Goal: Task Accomplishment & Management: Use online tool/utility

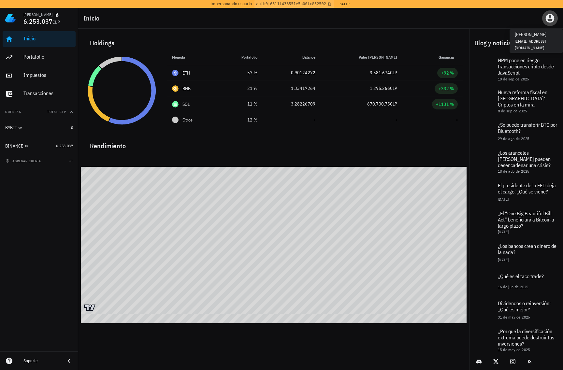
click at [550, 20] on icon "button" at bounding box center [550, 18] width 10 height 10
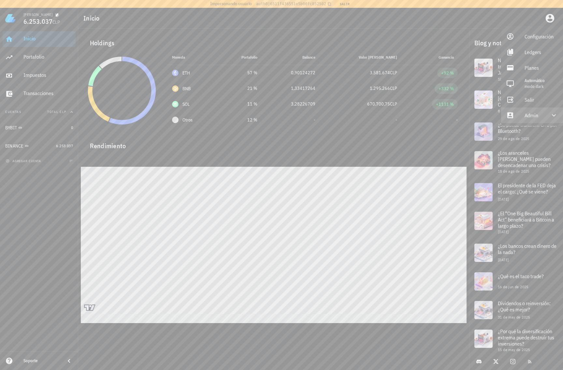
click at [536, 114] on div "Admin" at bounding box center [534, 115] width 18 height 13
click at [536, 133] on div "Impersonar" at bounding box center [541, 131] width 33 height 13
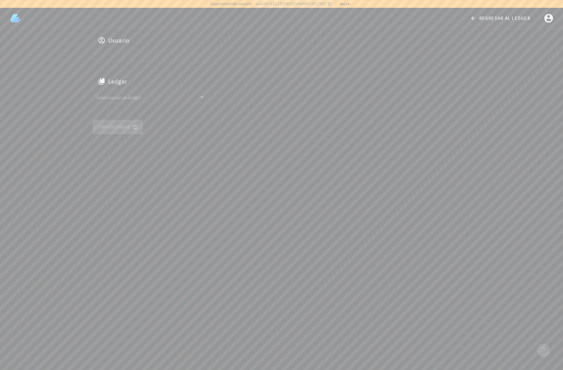
click at [121, 58] on input "text" at bounding box center [150, 56] width 108 height 10
paste input "auth0|68055c67044c9a8b81ec62f4"
type input "auth0|68055c67044c9a8b81ec62f4"
click at [135, 94] on input "Seleccionar un ledger" at bounding box center [146, 97] width 100 height 10
click at [128, 101] on div "cm9q49fwx0000cm114y52axiu" at bounding box center [156, 103] width 96 height 5
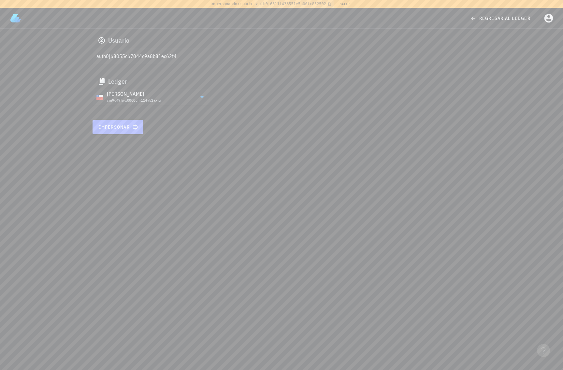
click at [120, 127] on span "Impersonar" at bounding box center [118, 127] width 38 height 6
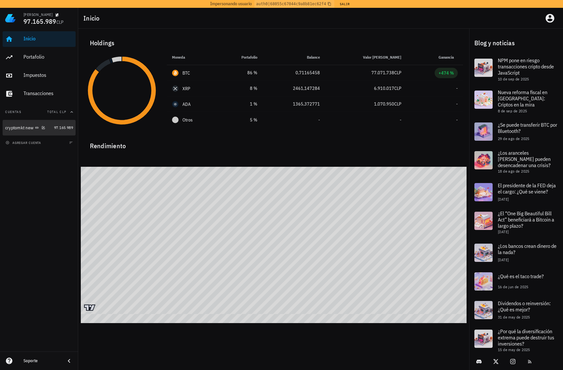
click at [28, 125] on div "cryptomkt new" at bounding box center [19, 128] width 28 height 6
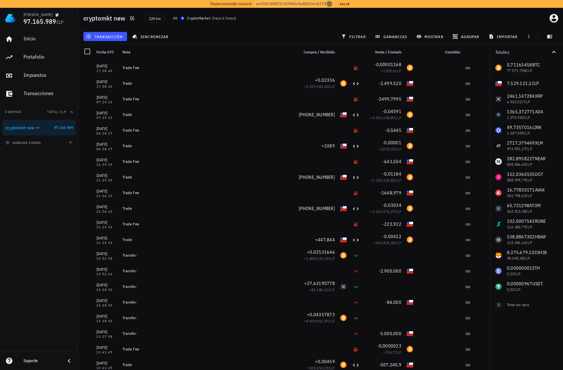
click at [331, 5] on icon "button" at bounding box center [330, 4] width 4 height 4
click at [550, 19] on icon "button" at bounding box center [554, 18] width 9 height 9
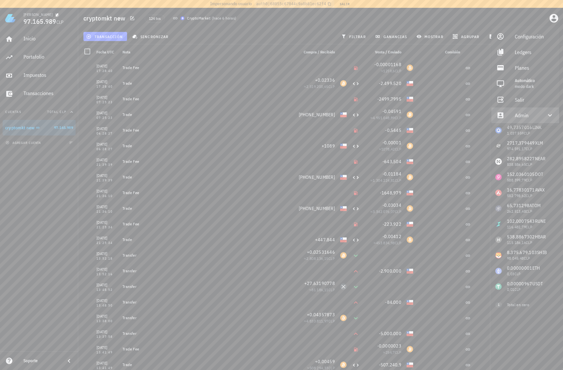
click at [539, 117] on div at bounding box center [547, 115] width 16 height 8
click at [522, 130] on div "Impersonar" at bounding box center [534, 131] width 39 height 13
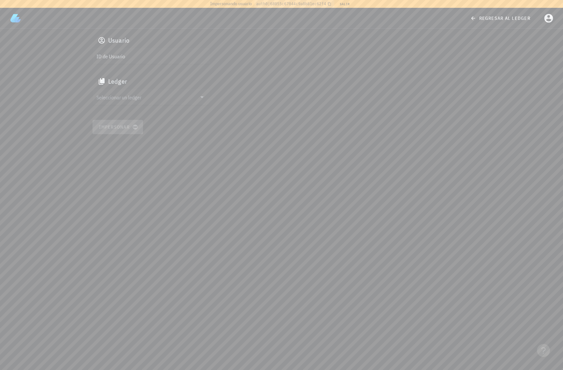
click at [190, 64] on div "ID de Usuario" at bounding box center [151, 60] width 117 height 25
click at [179, 59] on input "ID de Usuario" at bounding box center [150, 56] width 108 height 10
paste input "auth0|657e57cf585a3c362d365ab4"
type input "auth0|657e57cf585a3c362d365ab4"
click at [136, 96] on input "Seleccionar un ledger" at bounding box center [146, 97] width 100 height 10
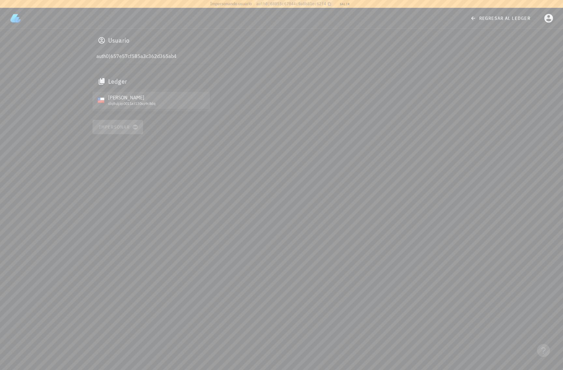
click at [124, 100] on div "Marcelo" at bounding box center [156, 98] width 96 height 6
click at [126, 126] on span "Impersonar" at bounding box center [118, 127] width 38 height 6
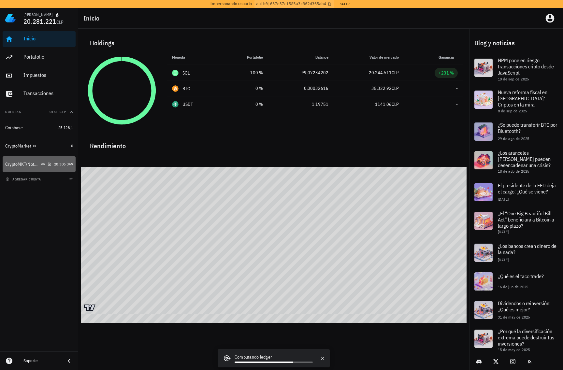
click at [22, 165] on div "CryptoMKT/NotBank" at bounding box center [22, 165] width 35 height 6
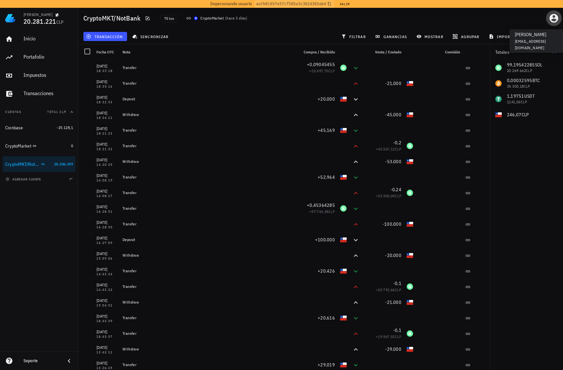
click at [555, 17] on icon "button" at bounding box center [554, 18] width 10 height 10
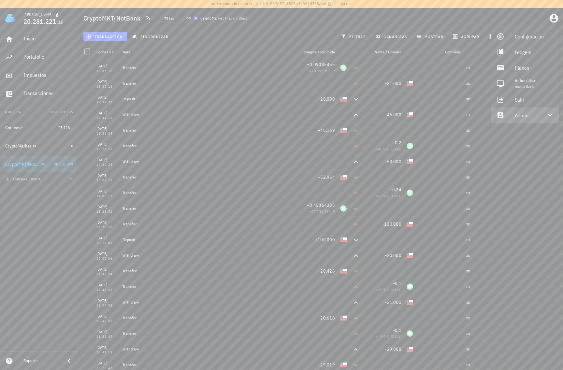
click at [526, 113] on div "Admin" at bounding box center [526, 115] width 23 height 13
click at [527, 134] on div "Impersonar" at bounding box center [534, 131] width 39 height 13
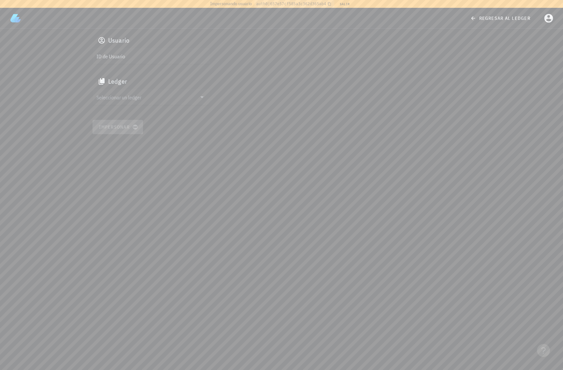
click at [138, 61] on input "ID de Usuario" at bounding box center [150, 56] width 108 height 10
paste input "auth0|640f6713cb3baa8b893f2ec9"
type input "auth0|640f6713cb3baa8b893f2ec9"
click at [146, 96] on input "Seleccionar un ledger" at bounding box center [146, 97] width 100 height 10
click at [129, 102] on div "clf755ea4002kvq1bo54lfv8p" at bounding box center [156, 103] width 96 height 5
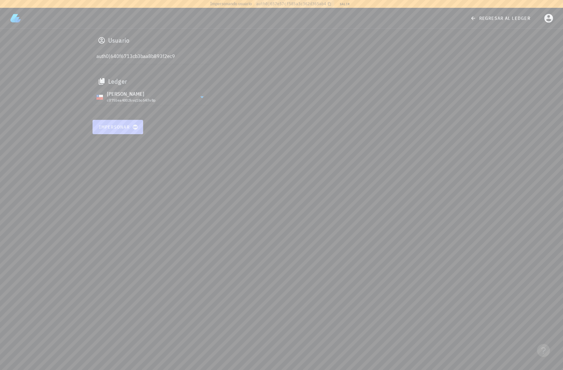
click at [129, 127] on span "Impersonar" at bounding box center [118, 127] width 38 height 6
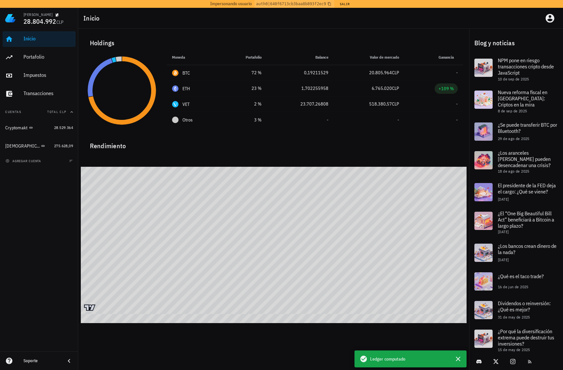
click at [23, 15] on div "[PERSON_NAME] 28.804.992 CLP" at bounding box center [39, 18] width 78 height 21
drag, startPoint x: 23, startPoint y: 15, endPoint x: 56, endPoint y: 13, distance: 33.3
click at [56, 13] on div "[PERSON_NAME]" at bounding box center [48, 14] width 50 height 5
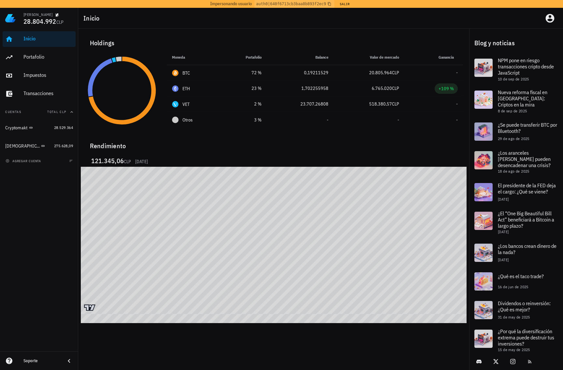
copy div "[PERSON_NAME]"
click at [45, 126] on div "Cryptomakt" at bounding box center [28, 128] width 46 height 6
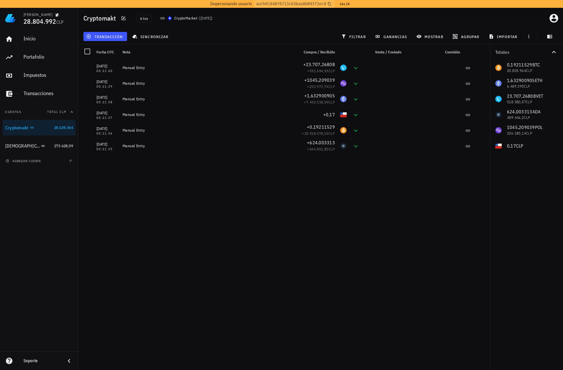
click at [330, 203] on div "25/08/2025 00:21:40 Manual Entry +23.707,26808 ≈ 591.694,93 CLP 25/08/2025 00:2…" at bounding box center [284, 216] width 412 height 313
drag, startPoint x: 555, startPoint y: 20, endPoint x: 555, endPoint y: 16, distance: 3.6
click at [555, 20] on icon "button" at bounding box center [554, 18] width 10 height 10
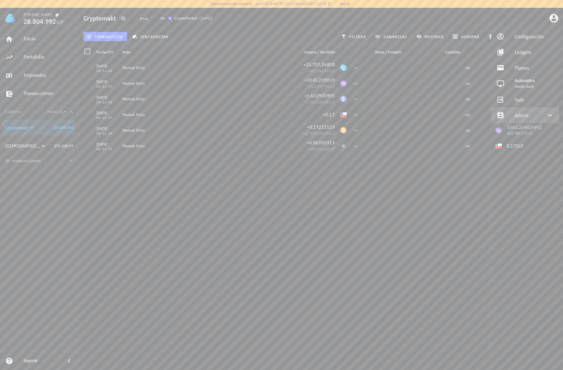
click at [528, 113] on div "Admin" at bounding box center [526, 115] width 23 height 13
click at [525, 135] on div "Impersonar" at bounding box center [534, 131] width 39 height 13
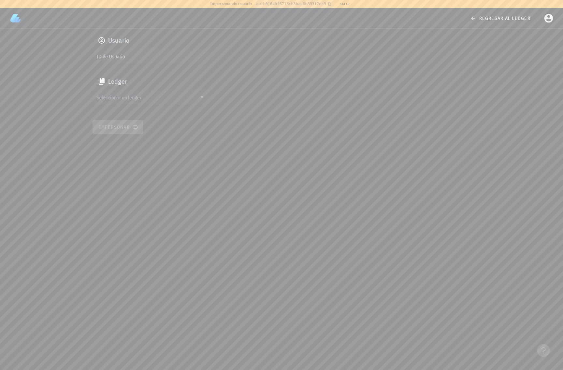
click at [178, 60] on input "ID de Usuario" at bounding box center [150, 56] width 108 height 10
paste input "auth0|62530d27197c3a0069849a79"
type input "auth0|62530d27197c3a0069849a79"
click at [146, 100] on input "Seleccionar un ledger" at bounding box center [146, 97] width 100 height 10
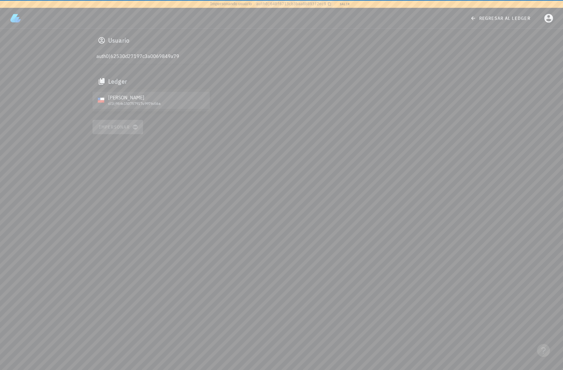
click at [117, 100] on div "[PERSON_NAME]" at bounding box center [156, 98] width 96 height 6
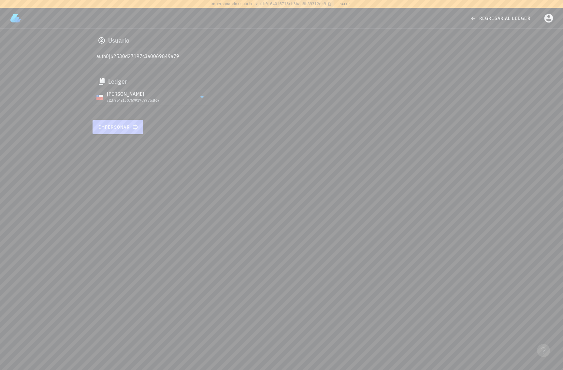
click at [121, 126] on span "Impersonar" at bounding box center [118, 127] width 38 height 6
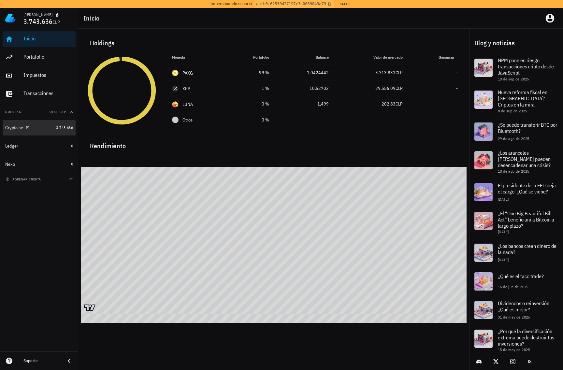
click at [46, 130] on div "Crypto" at bounding box center [29, 128] width 48 height 6
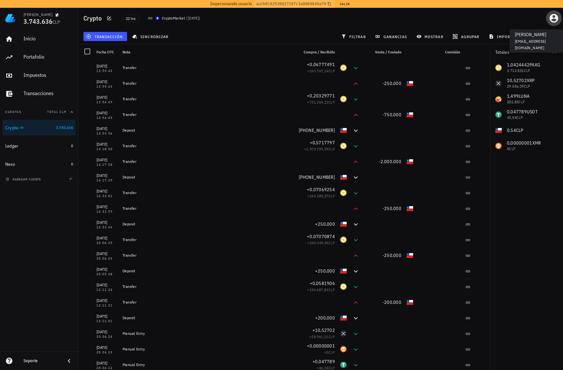
click at [548, 13] on span "button" at bounding box center [554, 18] width 16 height 10
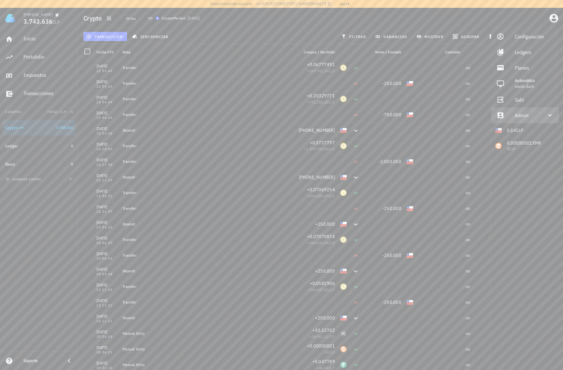
click at [534, 114] on div "Admin" at bounding box center [526, 115] width 23 height 13
click at [541, 131] on div "Impersonar" at bounding box center [534, 131] width 39 height 13
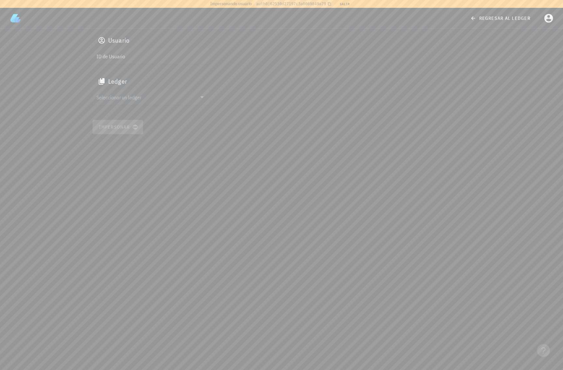
click at [145, 59] on input "ID de Usuario" at bounding box center [150, 56] width 108 height 10
paste input "google-oauth2|113253848059744628921"
type input "google-oauth2|113253848059744628921"
click at [122, 104] on div "Seleccionar un ledger" at bounding box center [151, 97] width 117 height 16
click at [139, 105] on div "cme0qrqa7001j32s5j0eeqgol" at bounding box center [156, 103] width 96 height 5
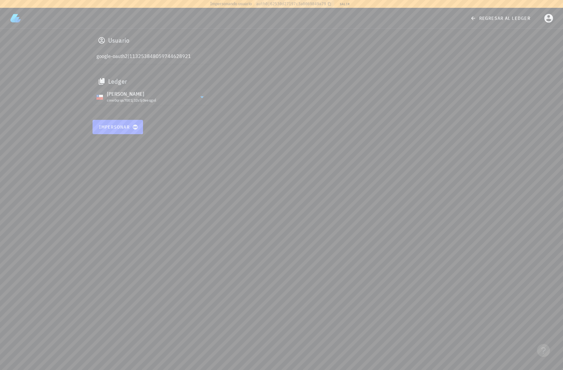
click at [134, 119] on div "Usuario google-oauth2|113253848059744628921 Ledger alejandro arturo cme0qrqa700…" at bounding box center [282, 84] width 386 height 110
click at [131, 129] on span "Impersonar" at bounding box center [118, 127] width 38 height 6
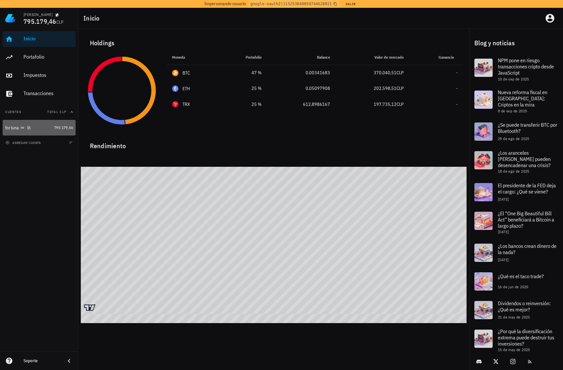
click at [35, 124] on div "fortuna" at bounding box center [28, 128] width 46 height 14
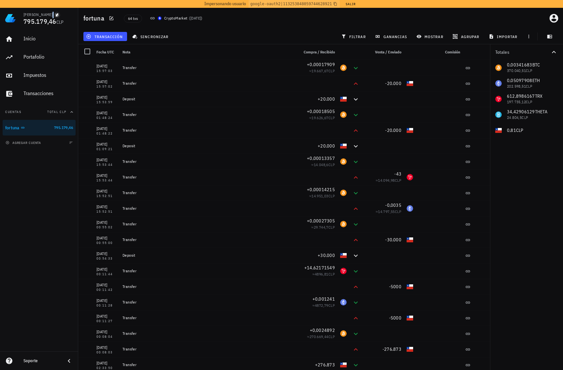
drag, startPoint x: 24, startPoint y: 14, endPoint x: 52, endPoint y: 16, distance: 27.8
click at [52, 16] on div "alejandro arturo" at bounding box center [48, 14] width 50 height 5
copy div "alejandro arturo"
click at [337, 4] on icon "button" at bounding box center [335, 4] width 4 height 4
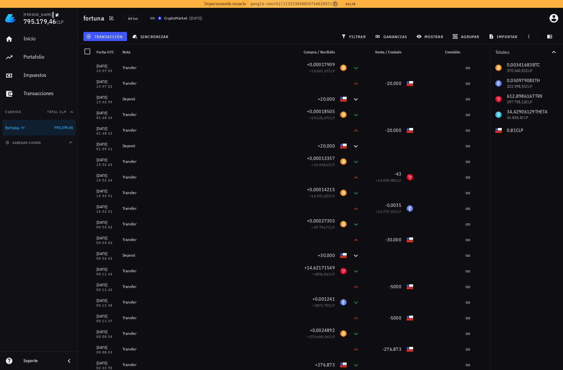
click at [337, 4] on icon "button" at bounding box center [335, 4] width 4 height 4
click at [553, 18] on icon "button" at bounding box center [554, 18] width 9 height 9
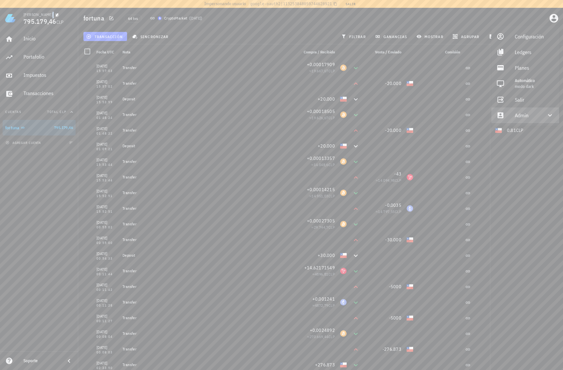
click at [529, 118] on div "Admin" at bounding box center [526, 115] width 23 height 13
click at [536, 137] on div "Impersonar" at bounding box center [534, 131] width 39 height 13
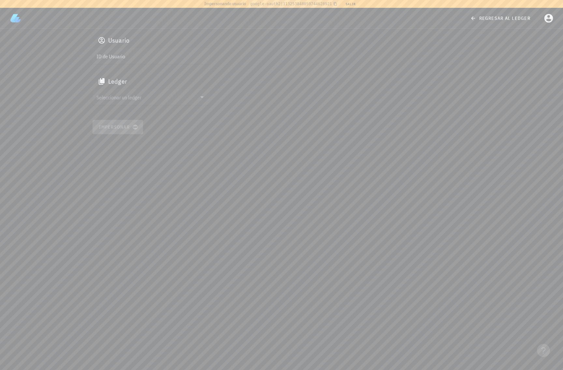
click at [190, 60] on input "ID de Usuario" at bounding box center [150, 56] width 108 height 10
paste input "google-oauth2|102038545619729470697"
type input "google-oauth2|102038545619729470697"
click at [142, 92] on input "Seleccionar un ledger" at bounding box center [146, 97] width 100 height 10
click at [129, 98] on div "[PERSON_NAME]" at bounding box center [156, 98] width 96 height 6
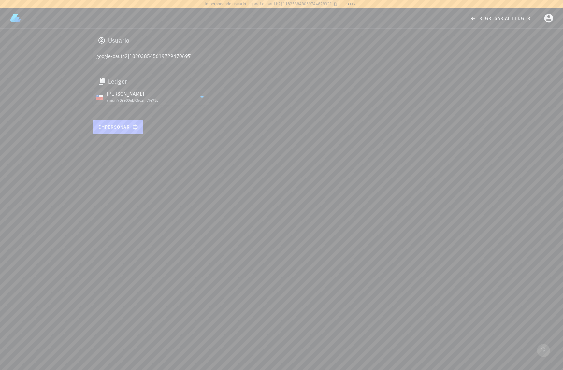
click at [129, 123] on button "Impersonar" at bounding box center [118, 127] width 51 height 14
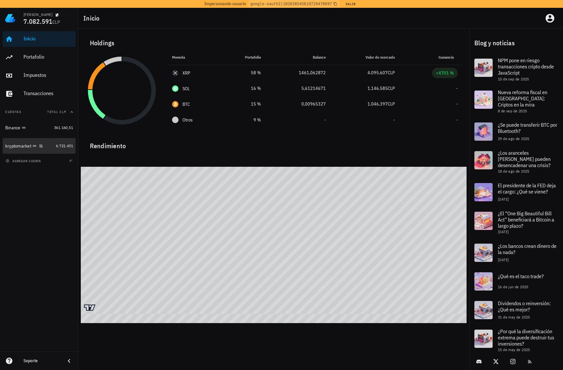
click at [17, 148] on div "kryptomarket" at bounding box center [18, 146] width 26 height 6
